Goal: Navigation & Orientation: Find specific page/section

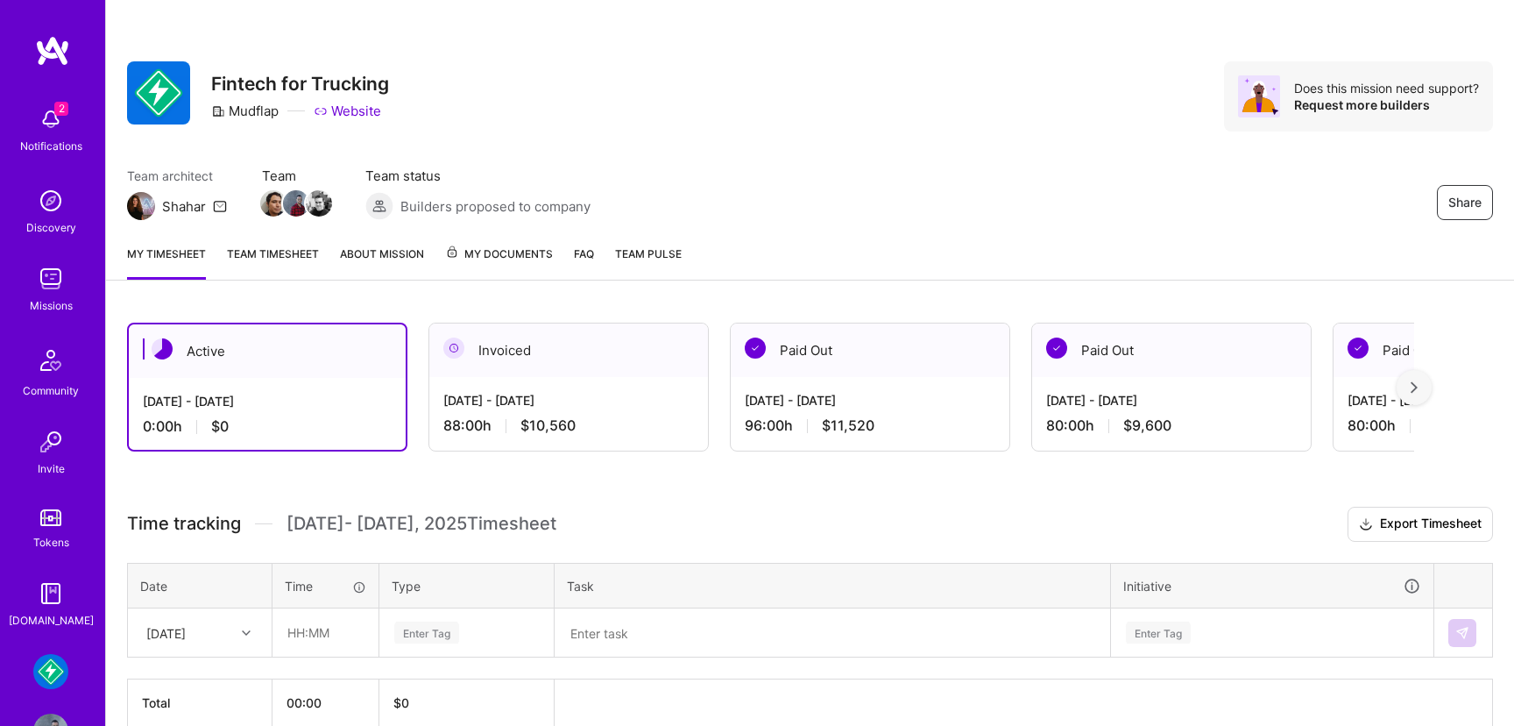
scroll to position [86, 0]
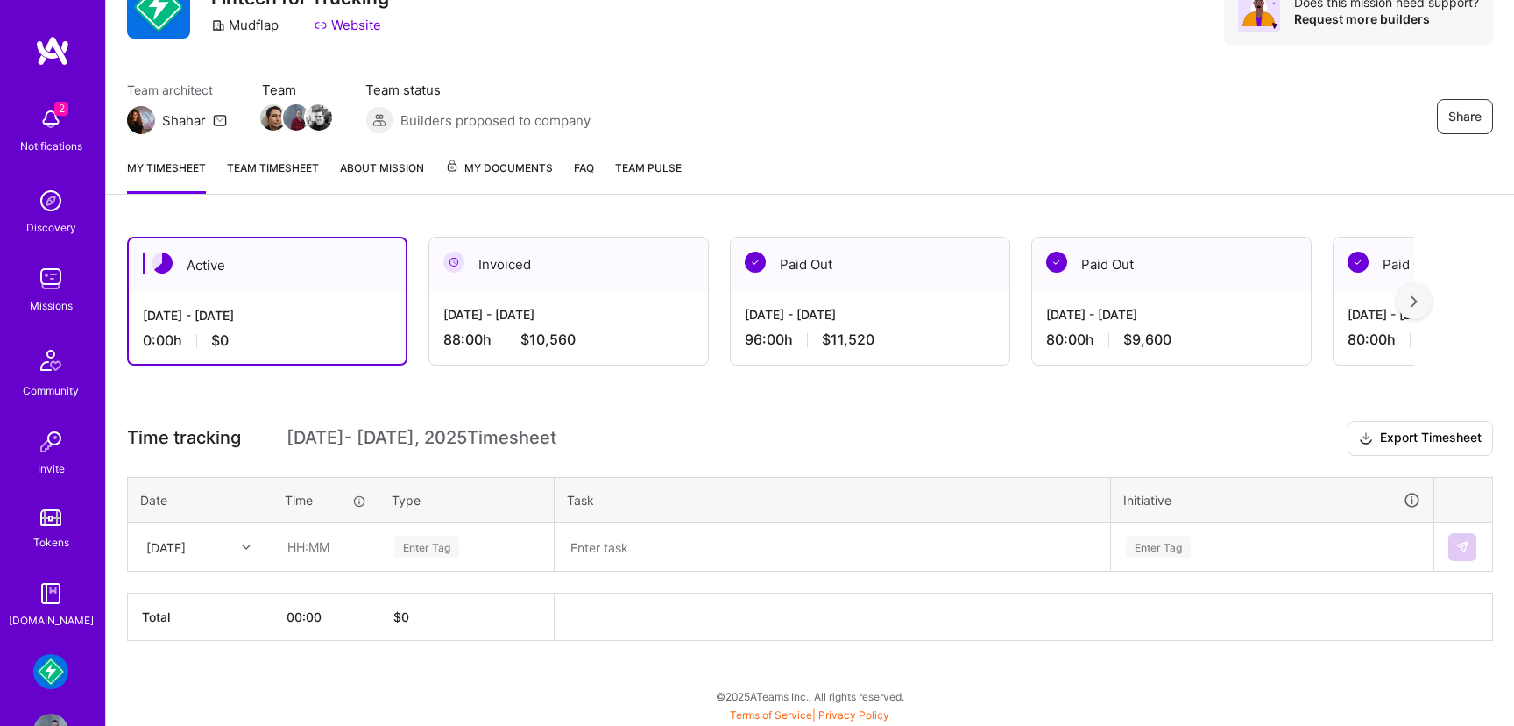
click at [59, 682] on img at bounding box center [50, 671] width 35 height 35
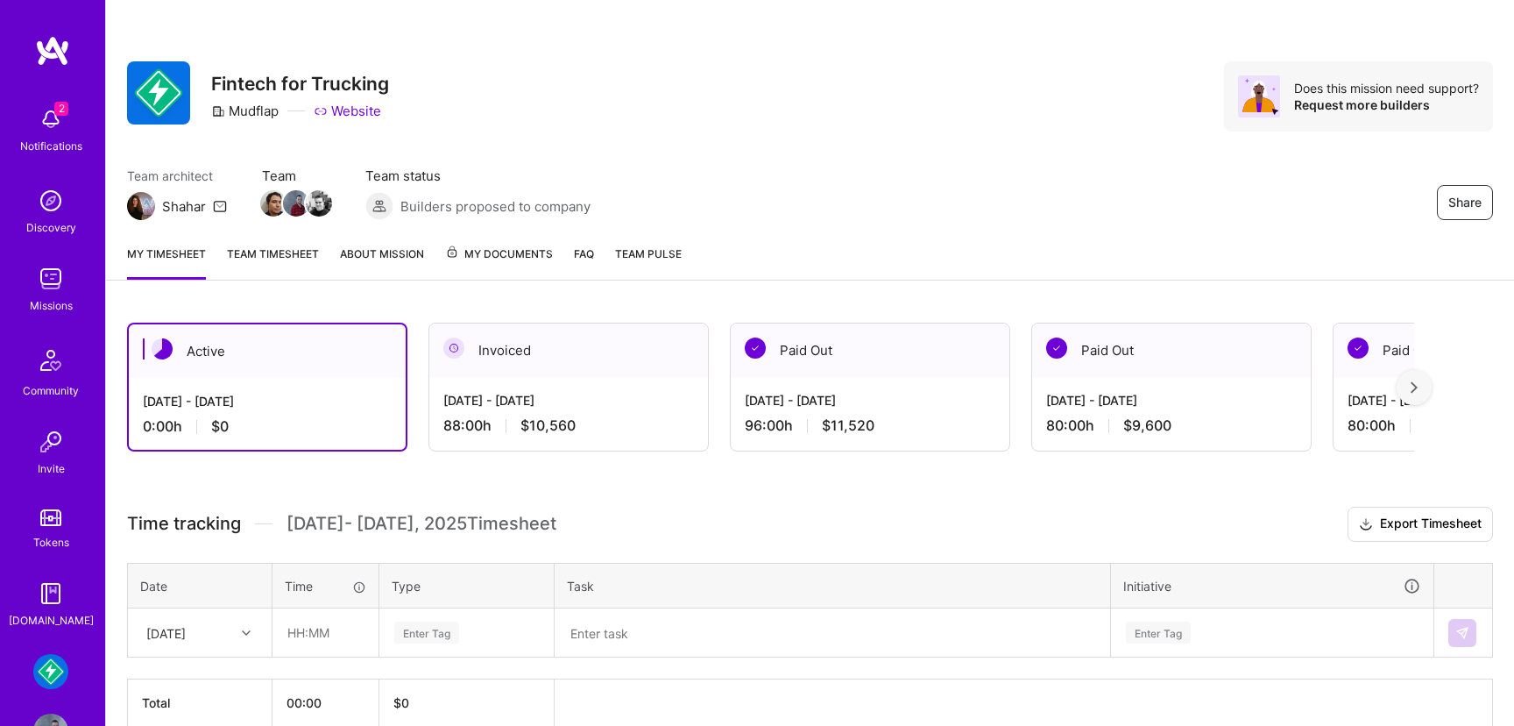
click at [60, 292] on img at bounding box center [50, 278] width 35 height 35
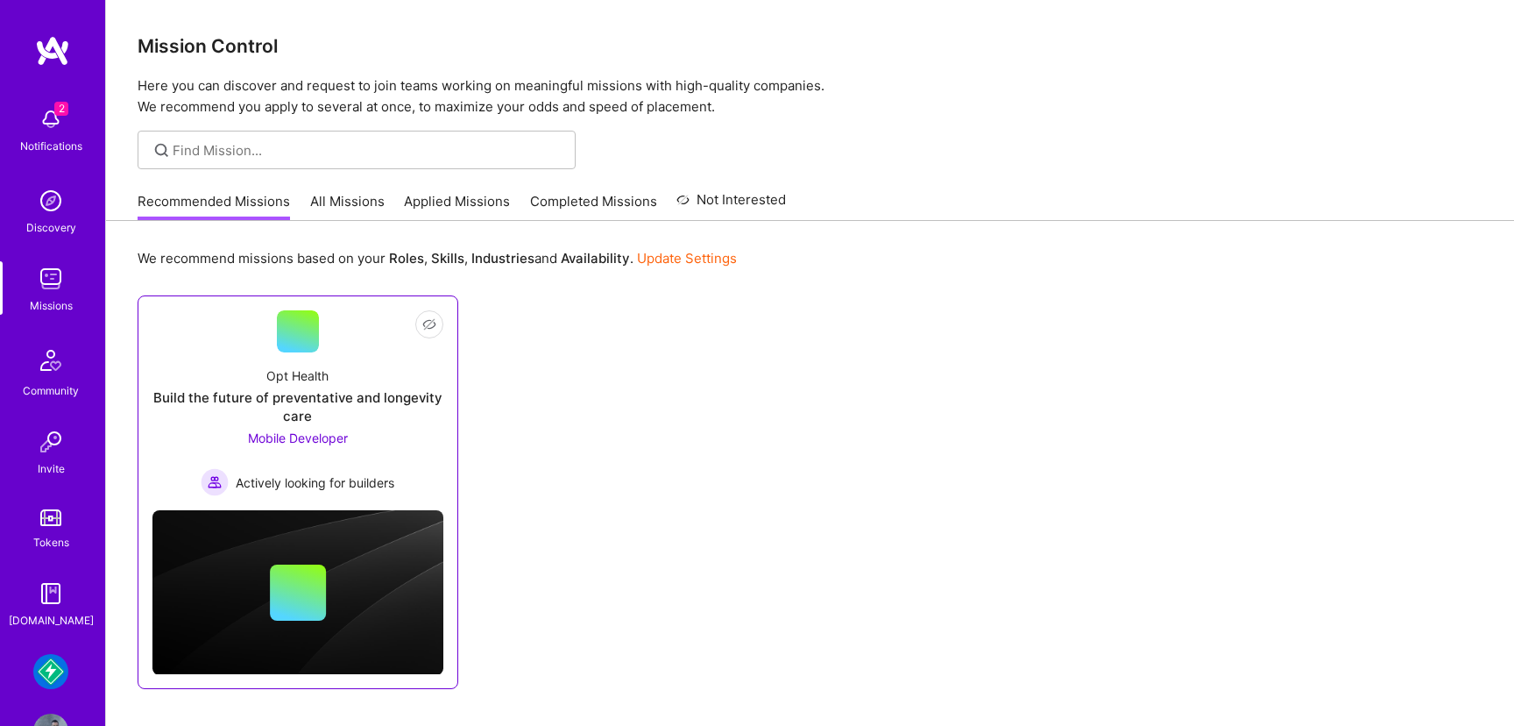
click at [405, 440] on div "Opt Health Build the future of preventative and longevity care Mobile Developer…" at bounding box center [297, 424] width 291 height 144
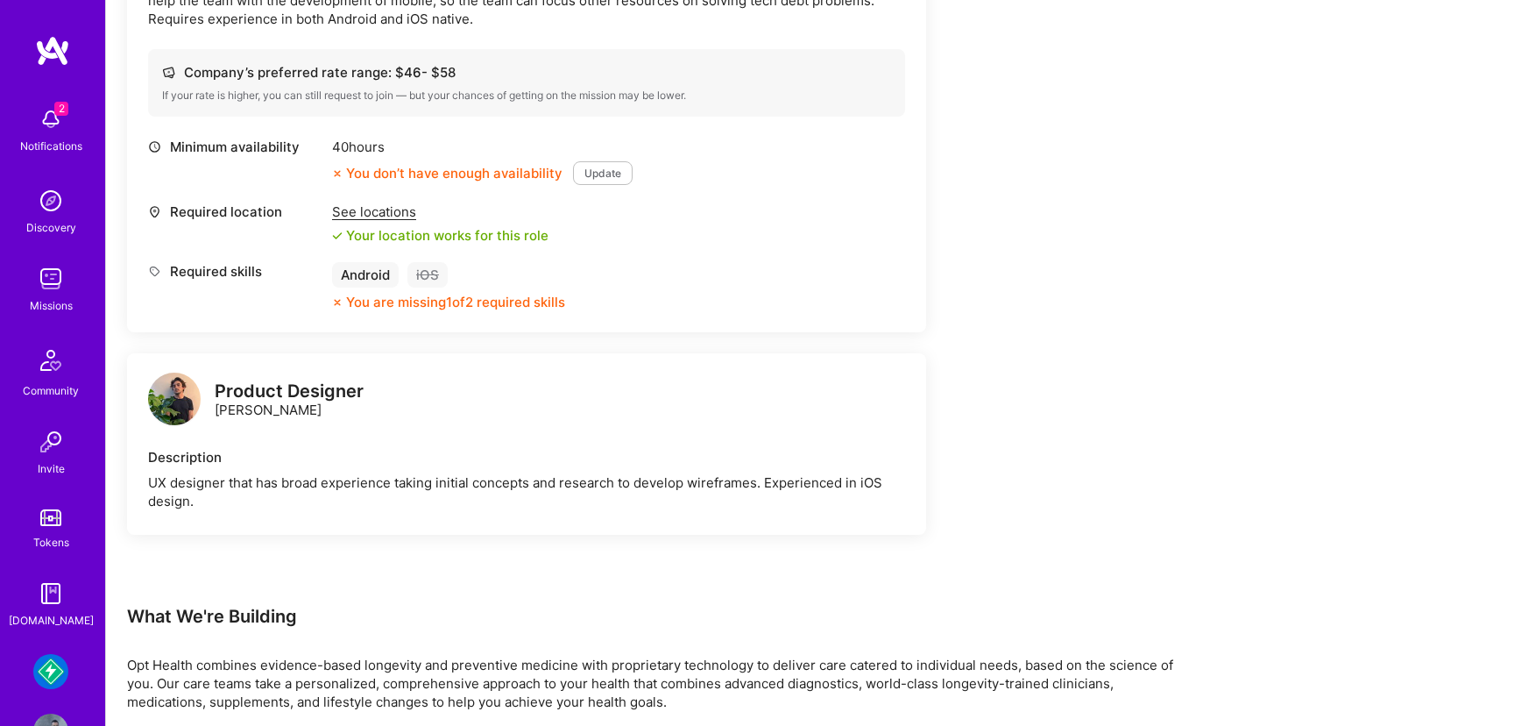
scroll to position [635, 0]
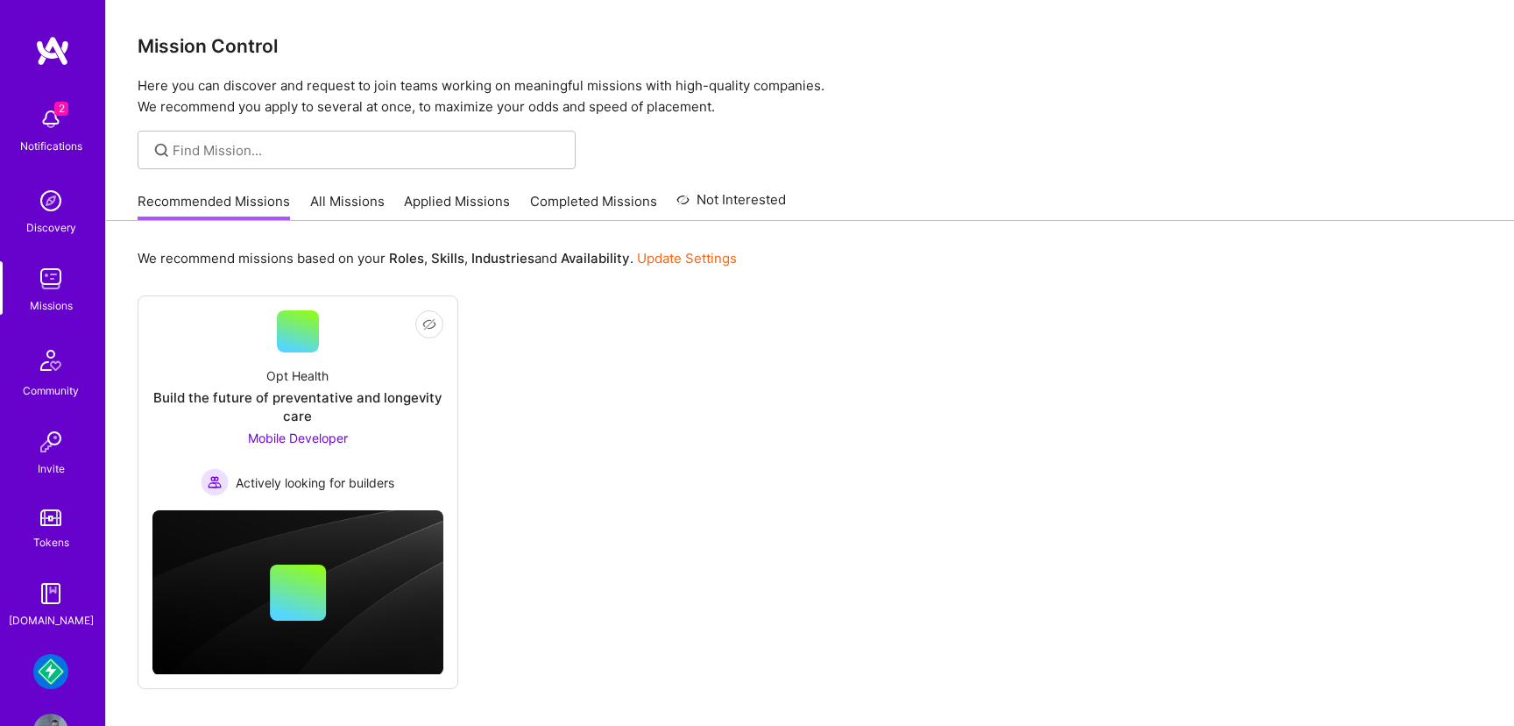
click at [330, 210] on link "All Missions" at bounding box center [347, 206] width 74 height 29
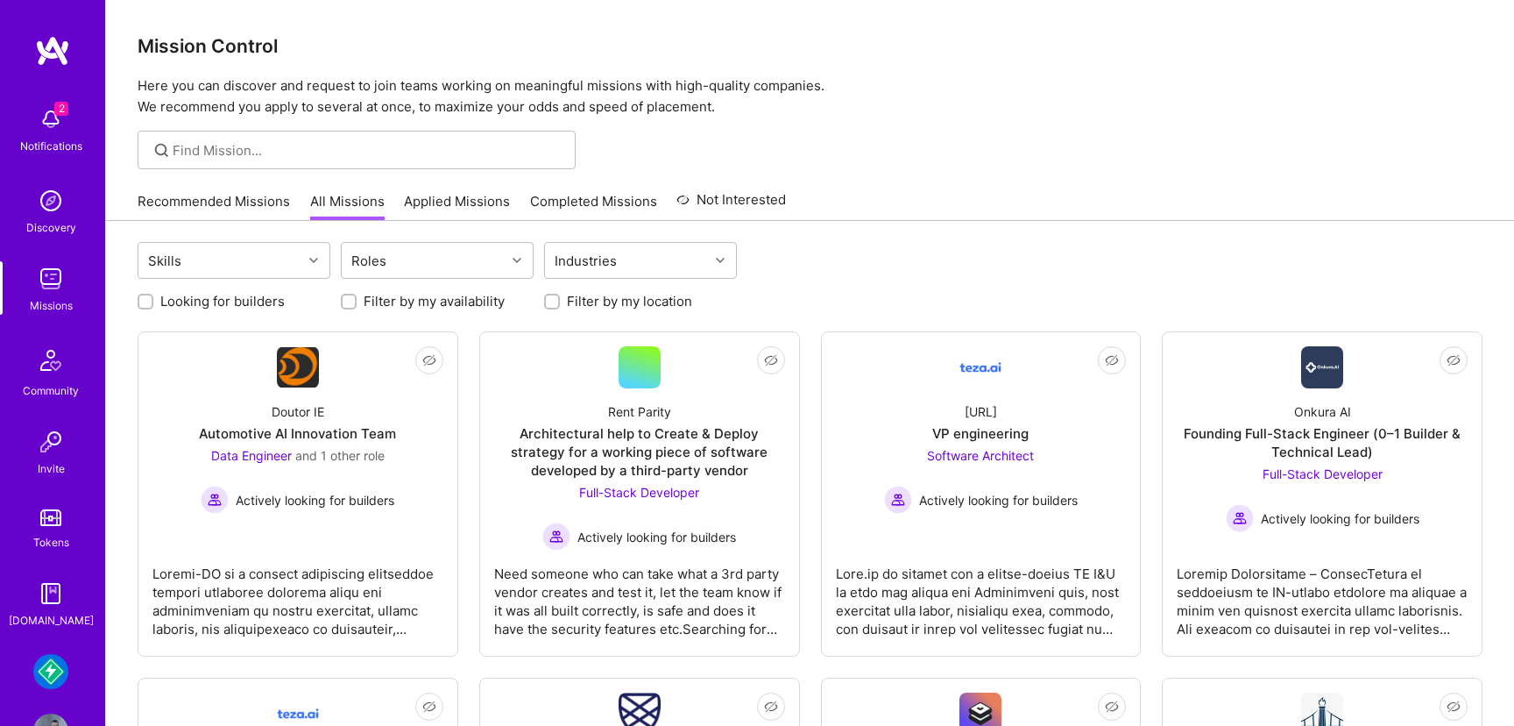
click at [256, 209] on link "Recommended Missions" at bounding box center [214, 206] width 152 height 29
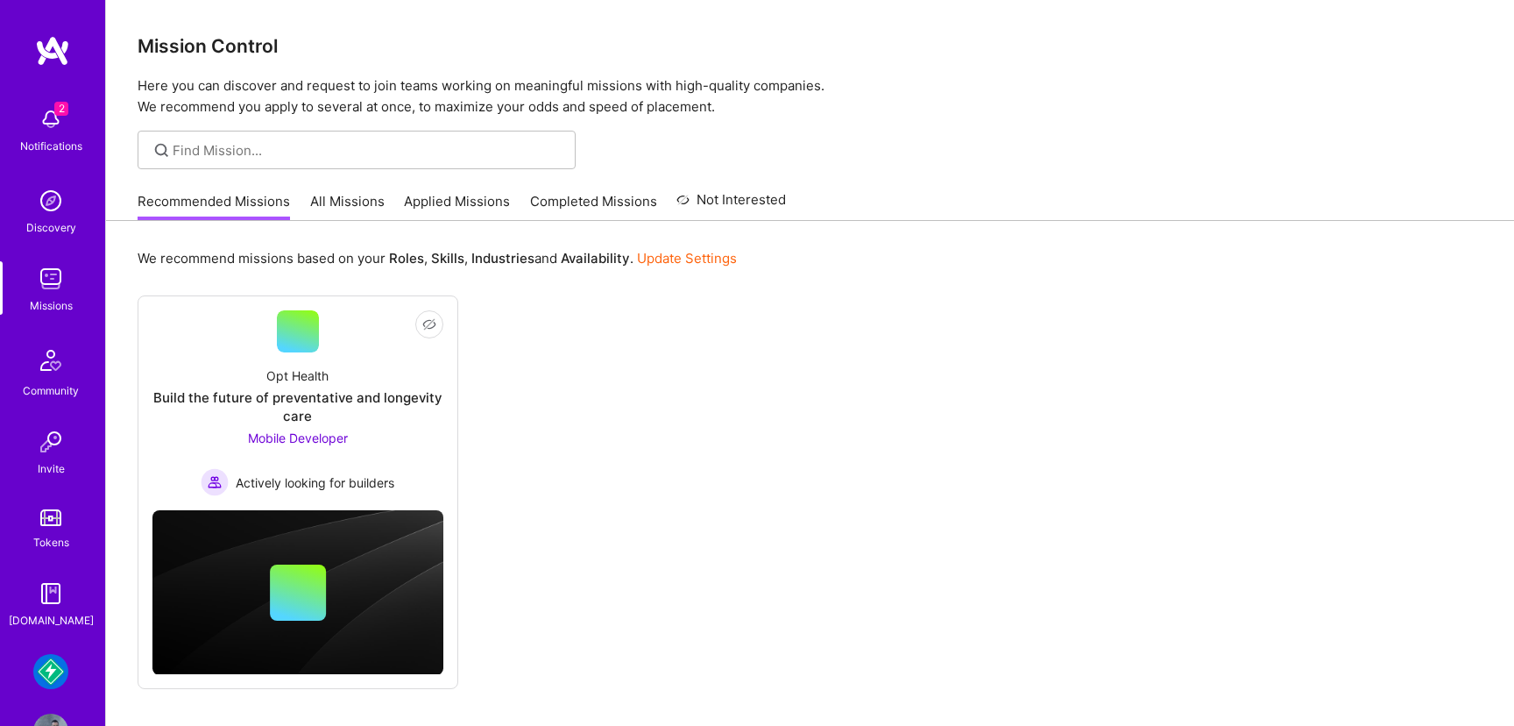
click at [49, 675] on img at bounding box center [50, 671] width 35 height 35
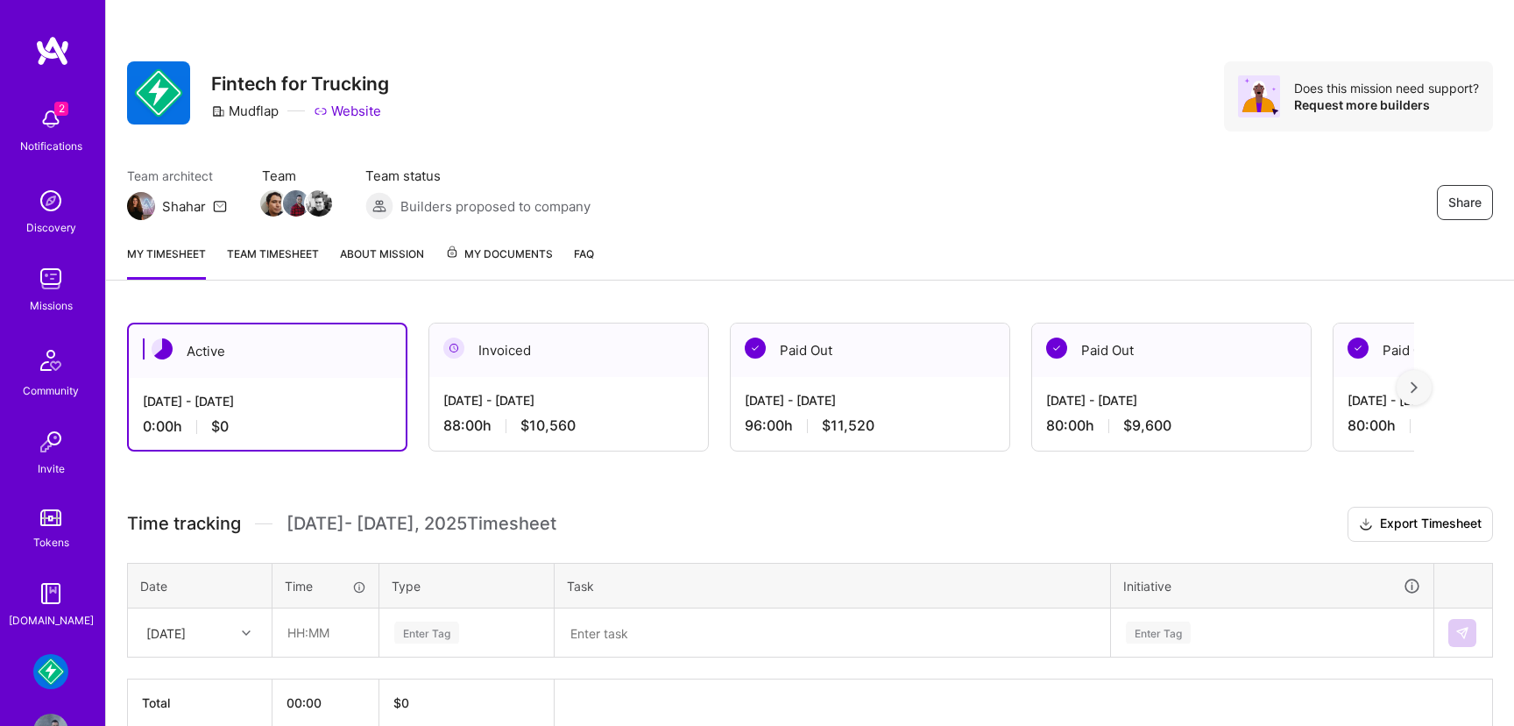
click at [49, 676] on img at bounding box center [50, 671] width 35 height 35
